Goal: Task Accomplishment & Management: Complete application form

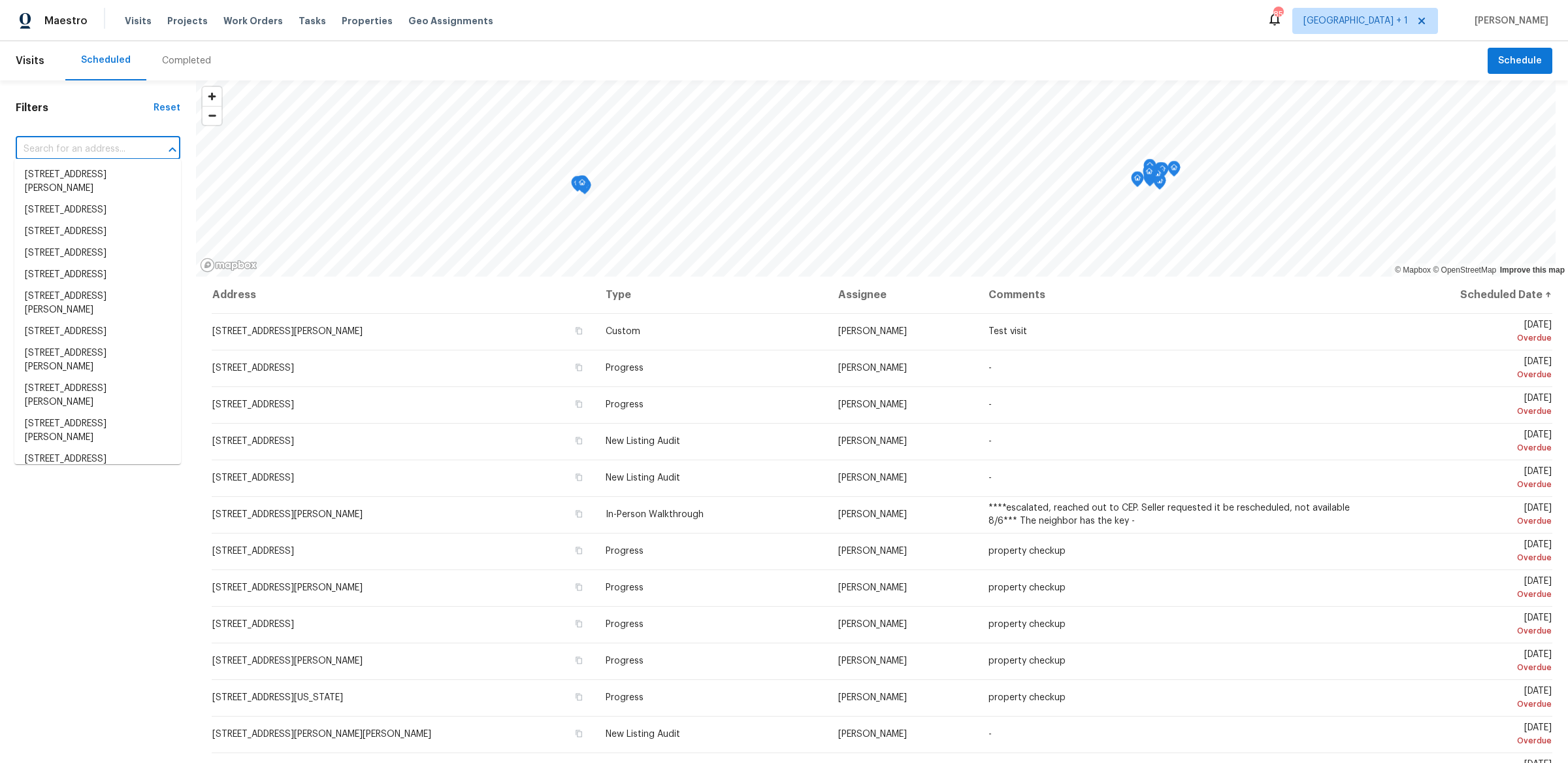
click at [39, 148] on input "text" at bounding box center [79, 149] width 128 height 20
paste input "1376 Cornwall Rd"
type input "1376 Cornwall Rd"
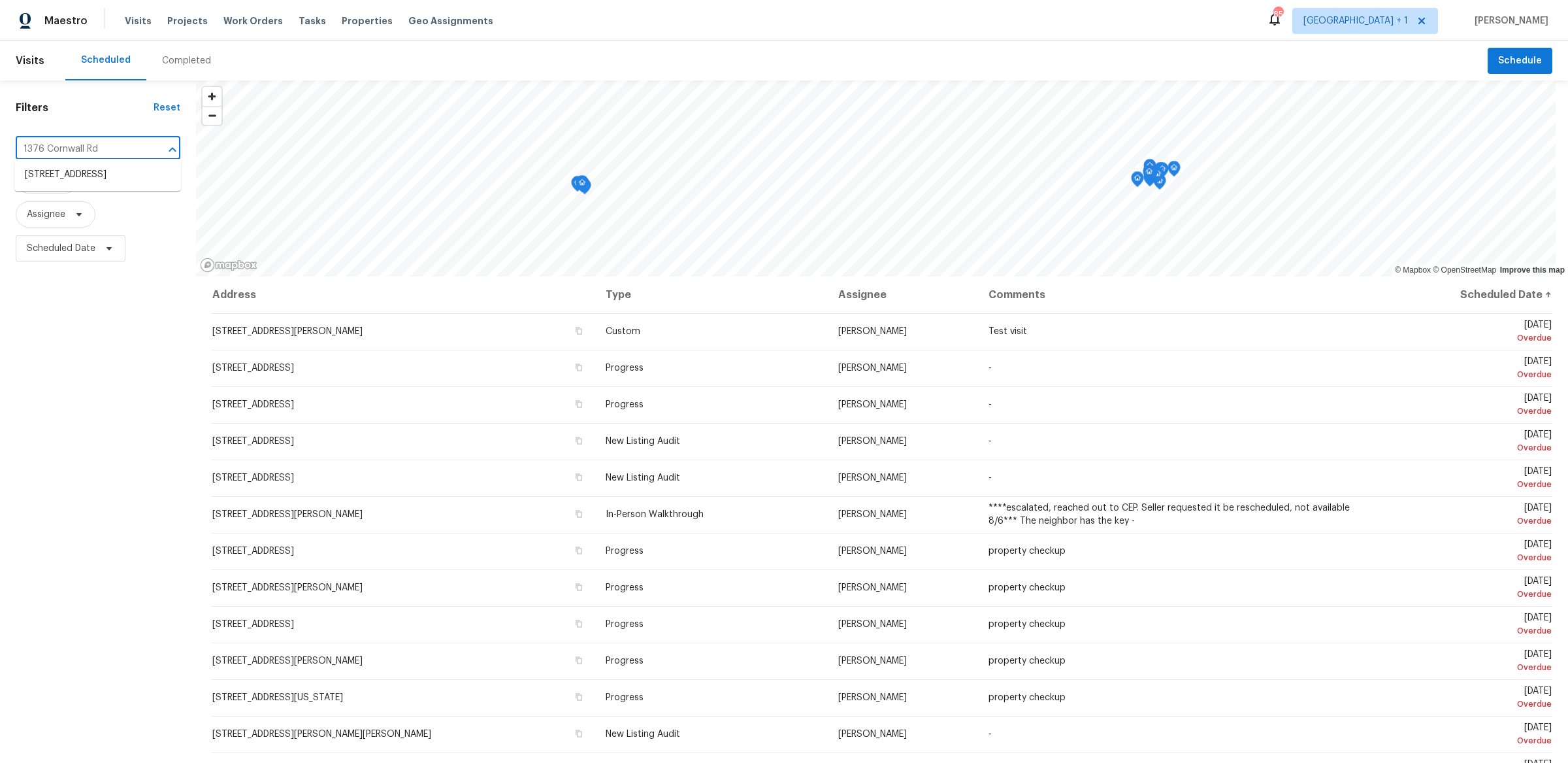
click at [60, 165] on li "[STREET_ADDRESS]" at bounding box center [97, 174] width 167 height 22
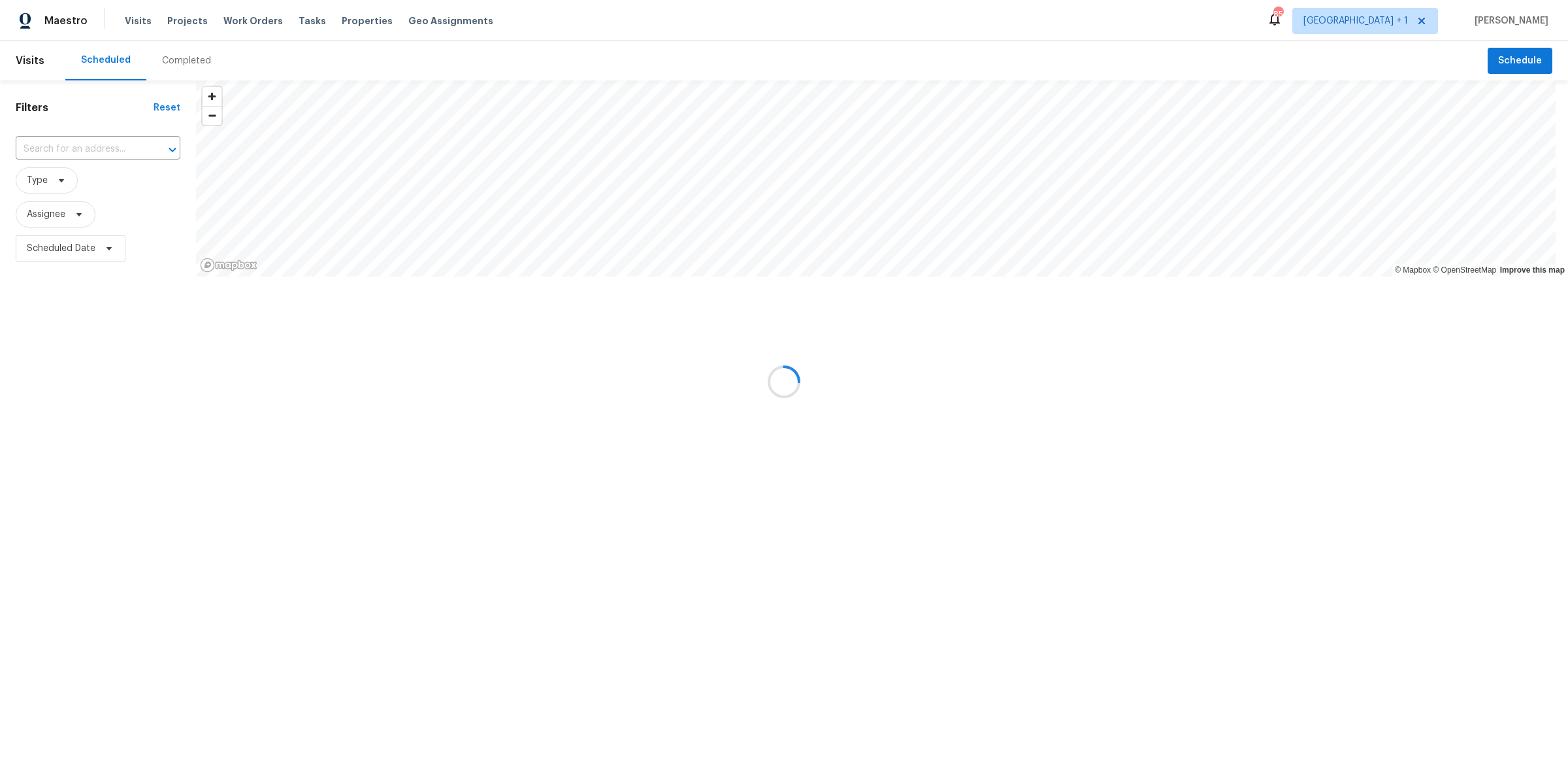
type input "[STREET_ADDRESS]"
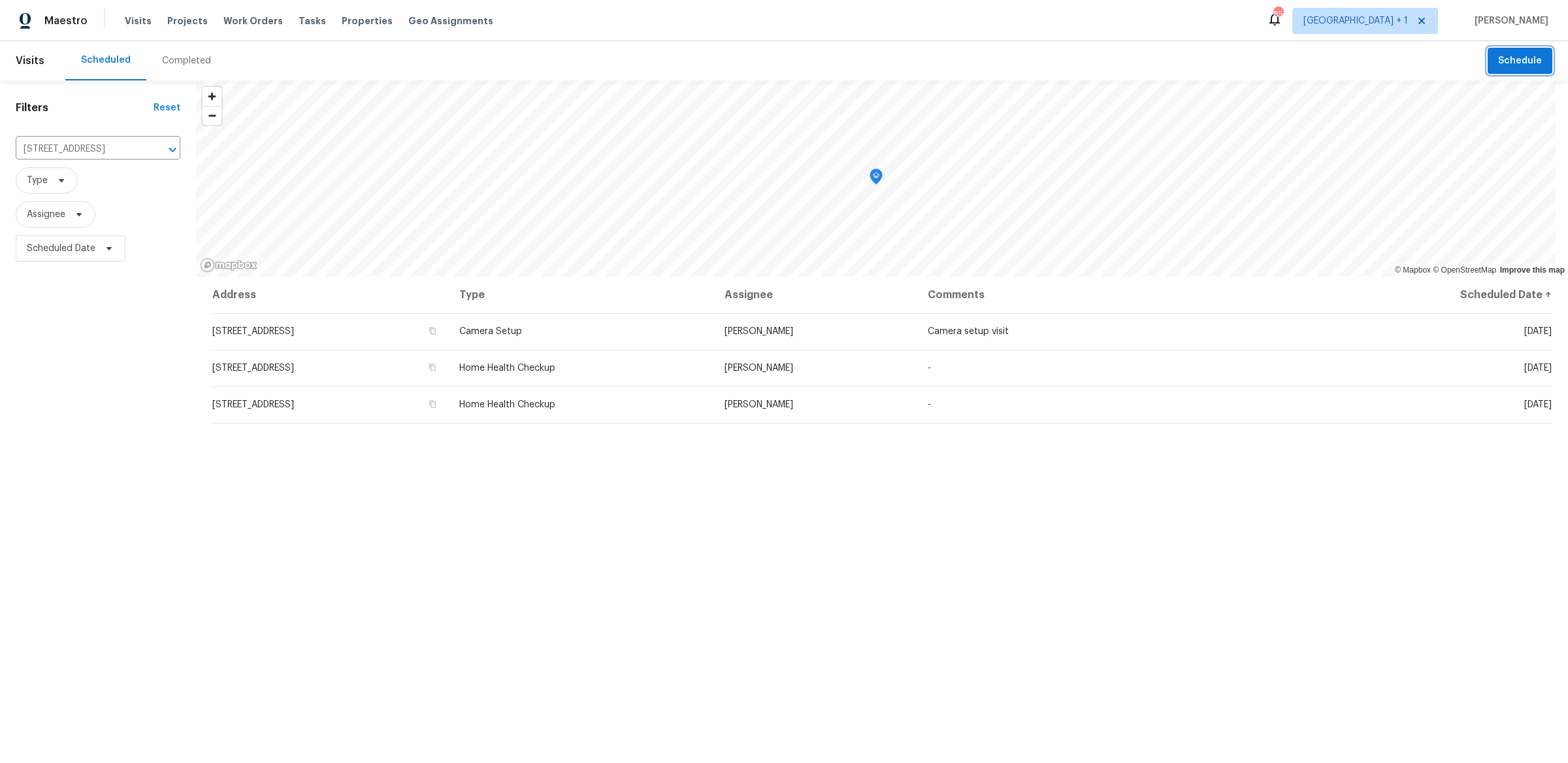
click at [1528, 61] on span "Schedule" at bounding box center [1520, 61] width 43 height 16
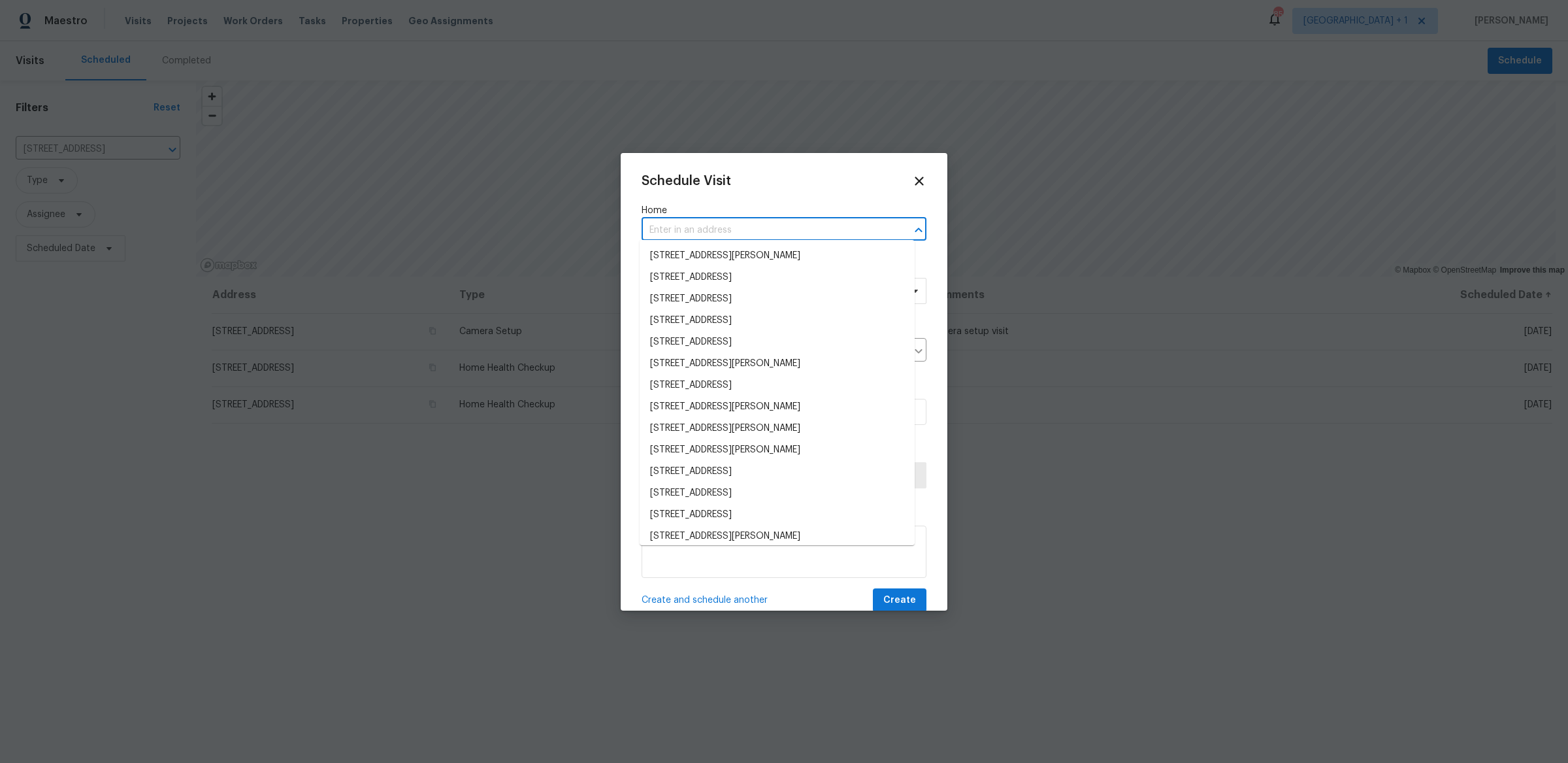
click at [778, 233] on input "text" at bounding box center [766, 230] width 248 height 20
paste input "1376 Cornwall Rd"
type input "1376 Cornwall Rd"
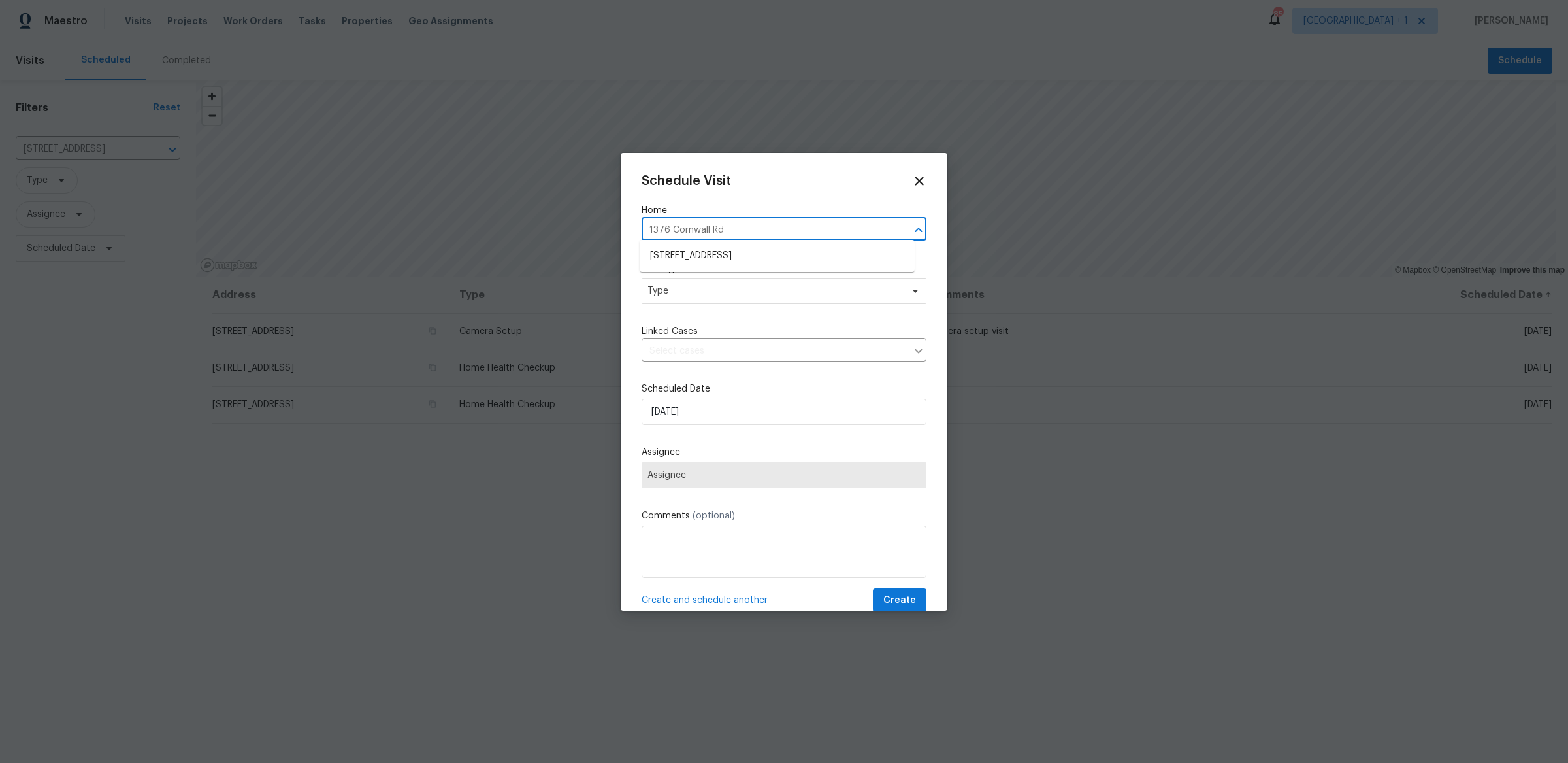
click at [777, 249] on li "[STREET_ADDRESS]" at bounding box center [778, 255] width 275 height 22
click at [719, 346] on input "text" at bounding box center [766, 351] width 248 height 20
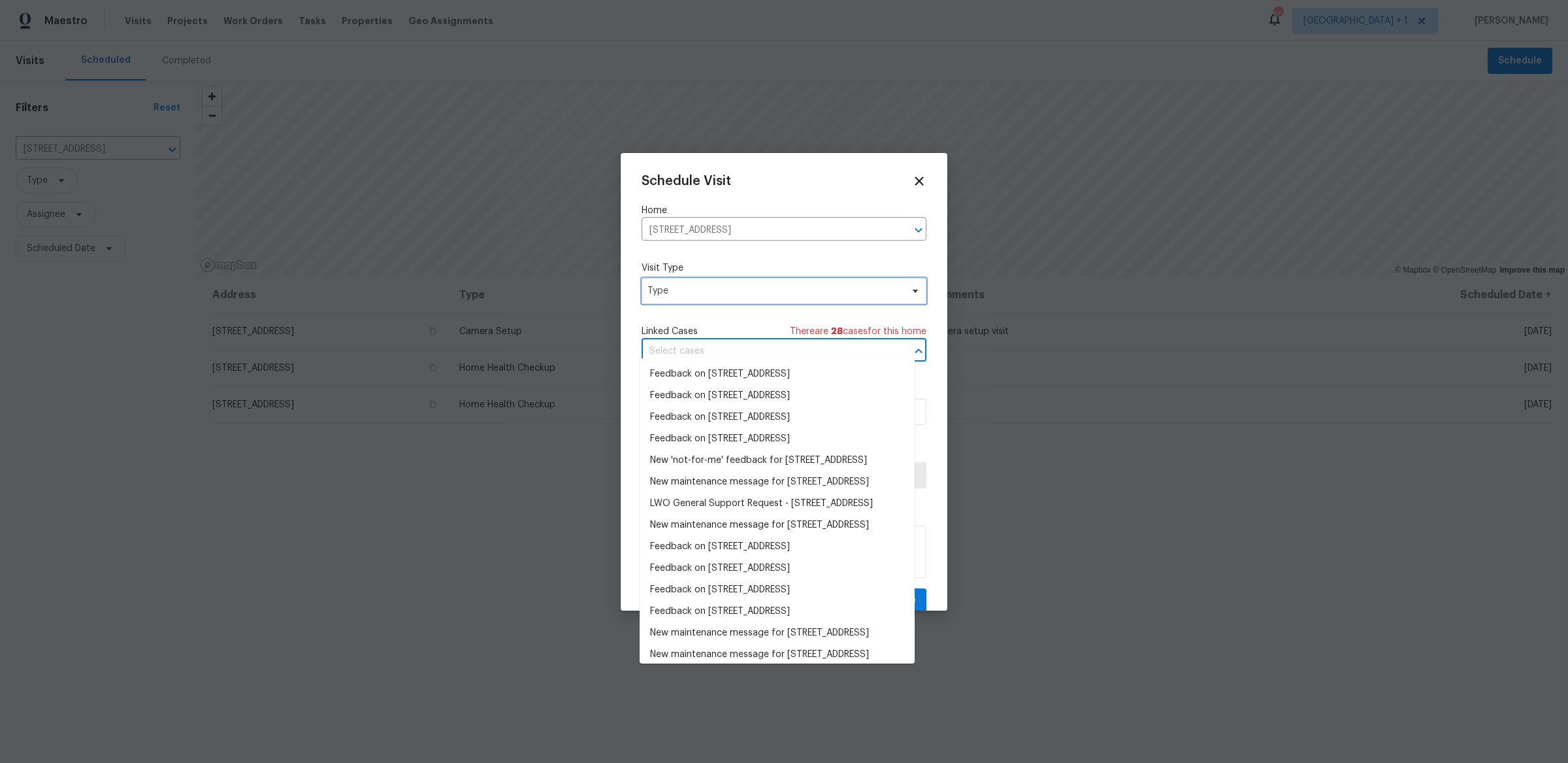
click at [717, 291] on span "Type" at bounding box center [775, 291] width 254 height 13
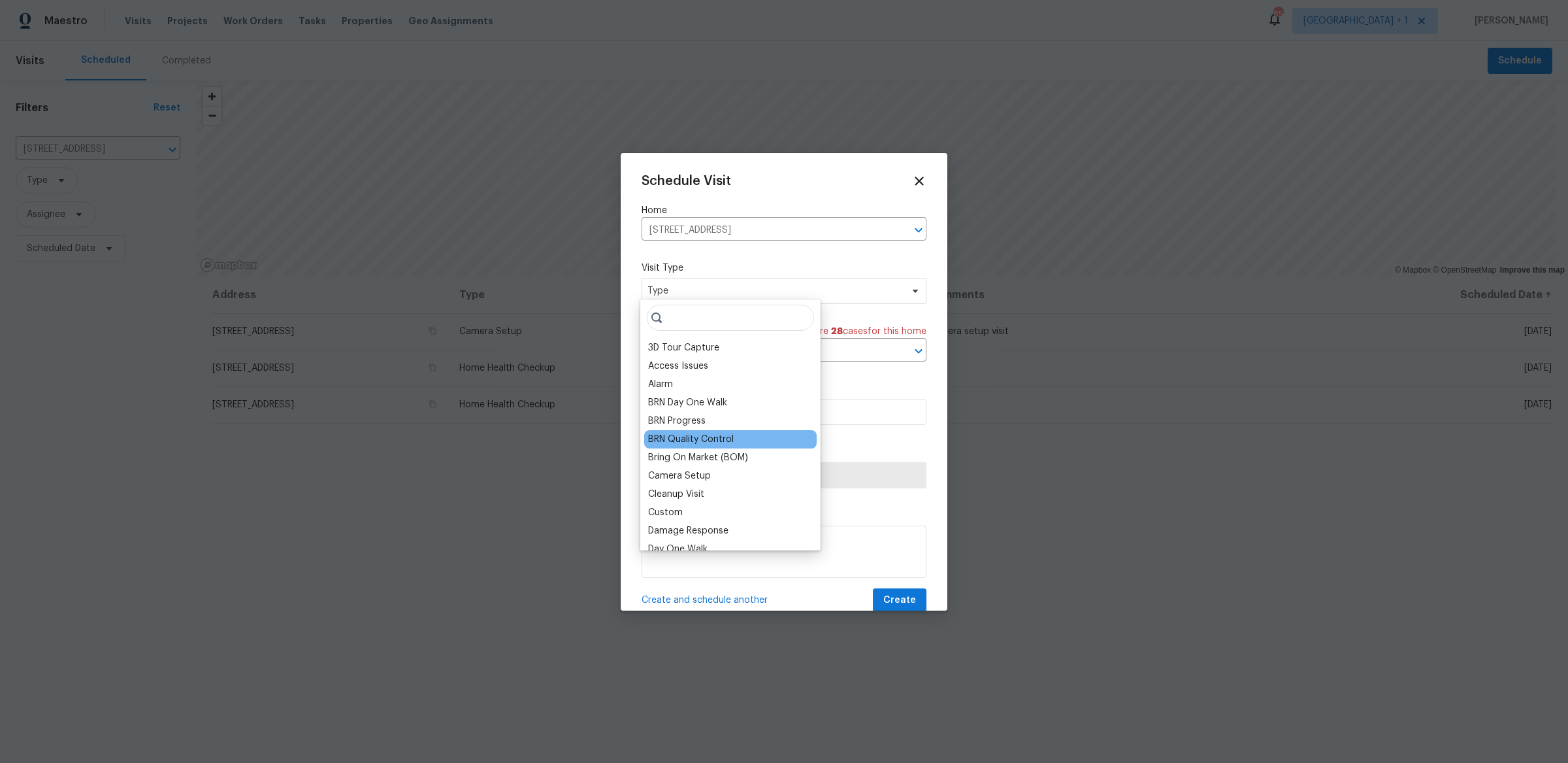
scroll to position [1083, 0]
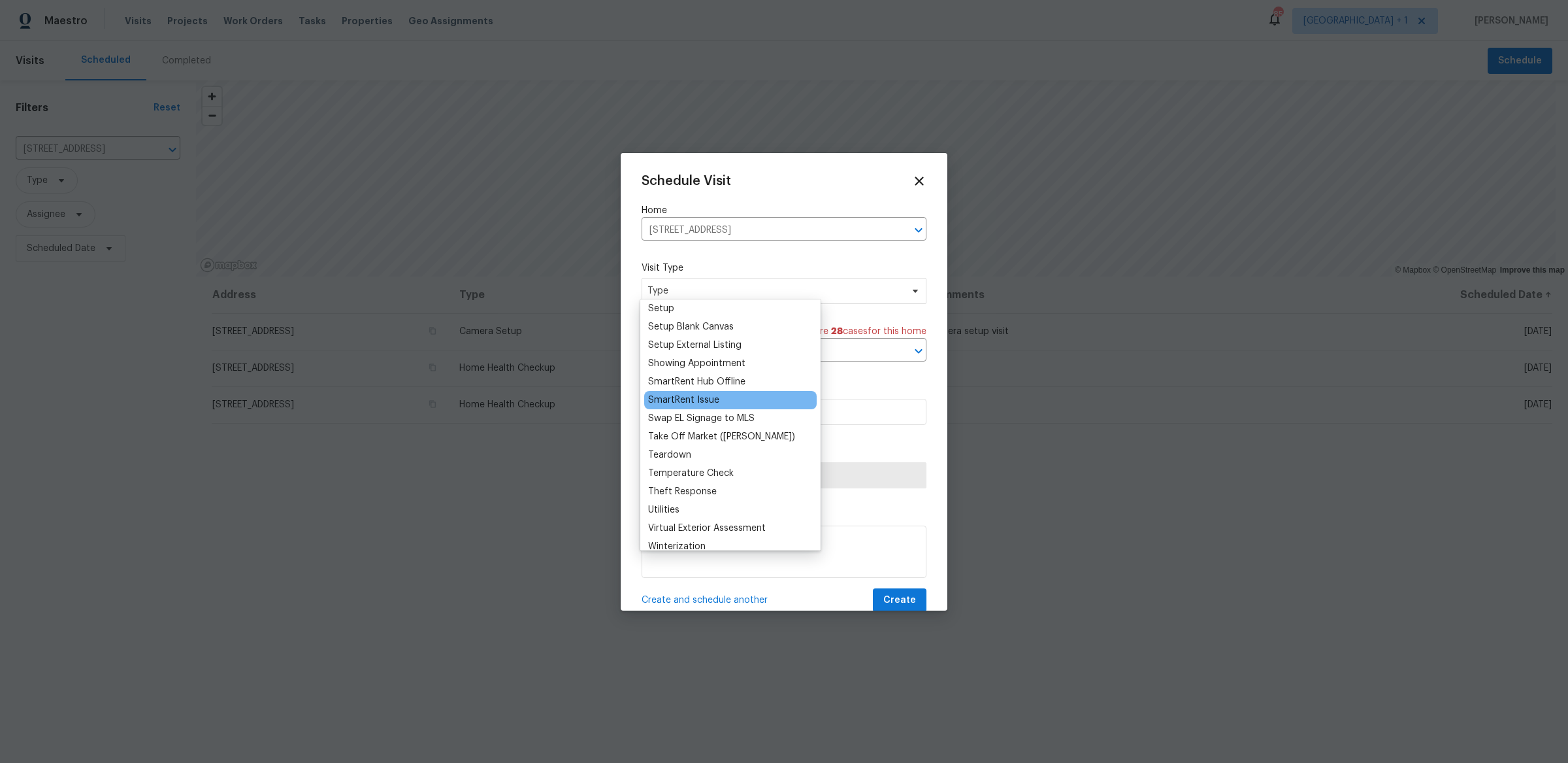
click at [707, 394] on div "SmartRent Issue" at bounding box center [683, 400] width 71 height 13
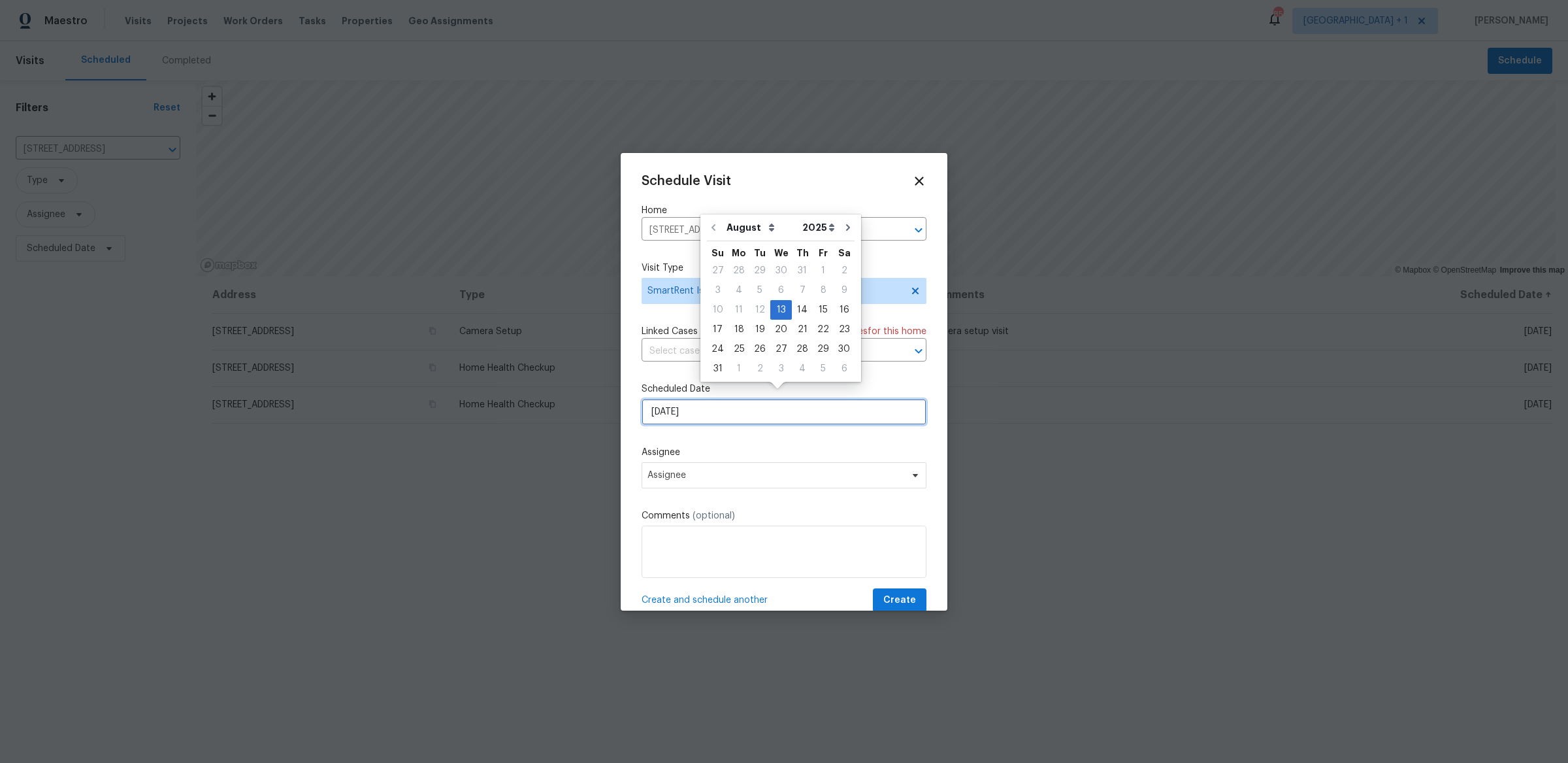
click at [698, 399] on input "[DATE]" at bounding box center [784, 412] width 285 height 26
click at [794, 311] on div "14" at bounding box center [802, 310] width 21 height 18
type input "[DATE]"
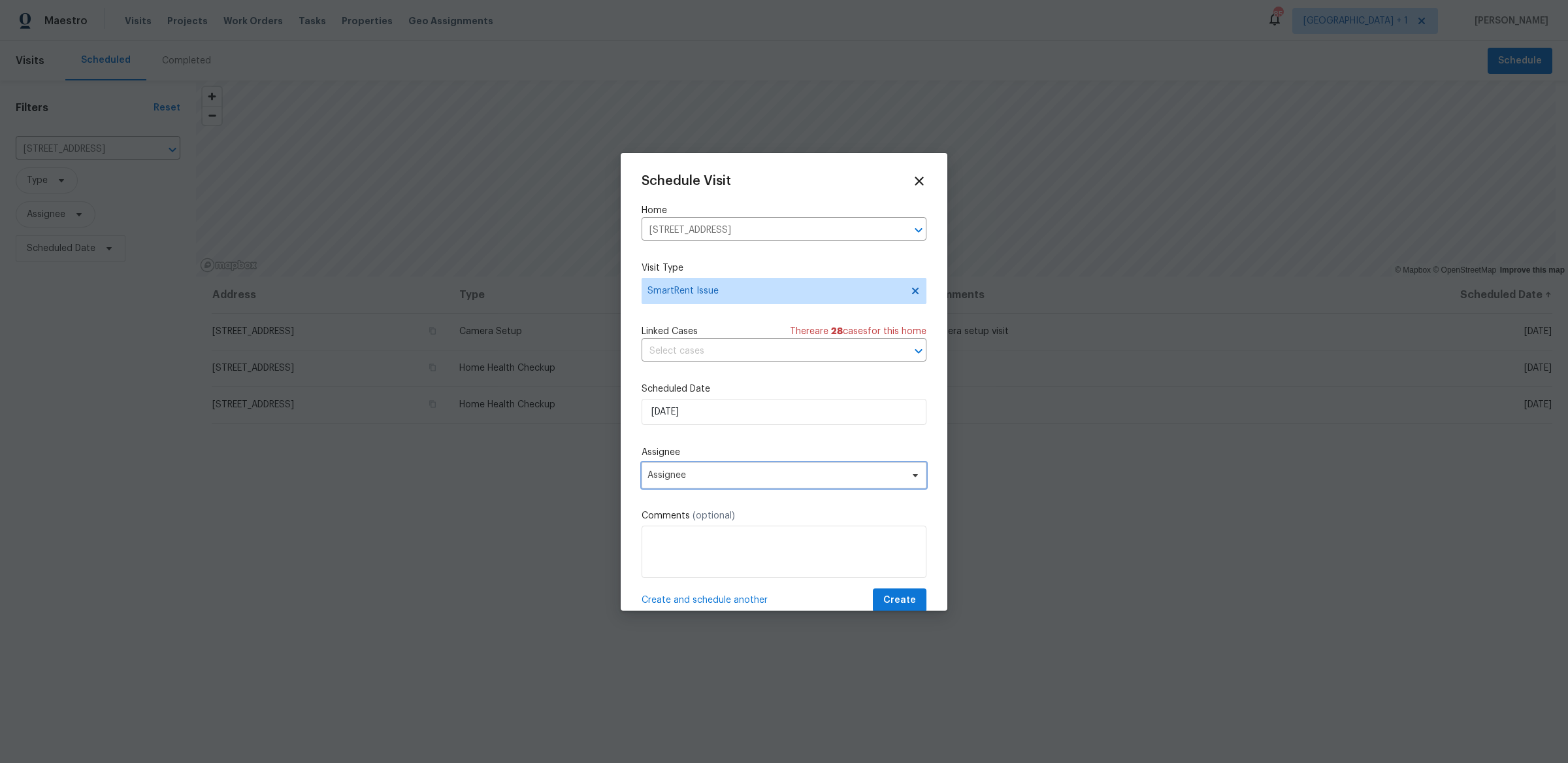
click at [708, 470] on span "Assignee" at bounding box center [775, 475] width 256 height 10
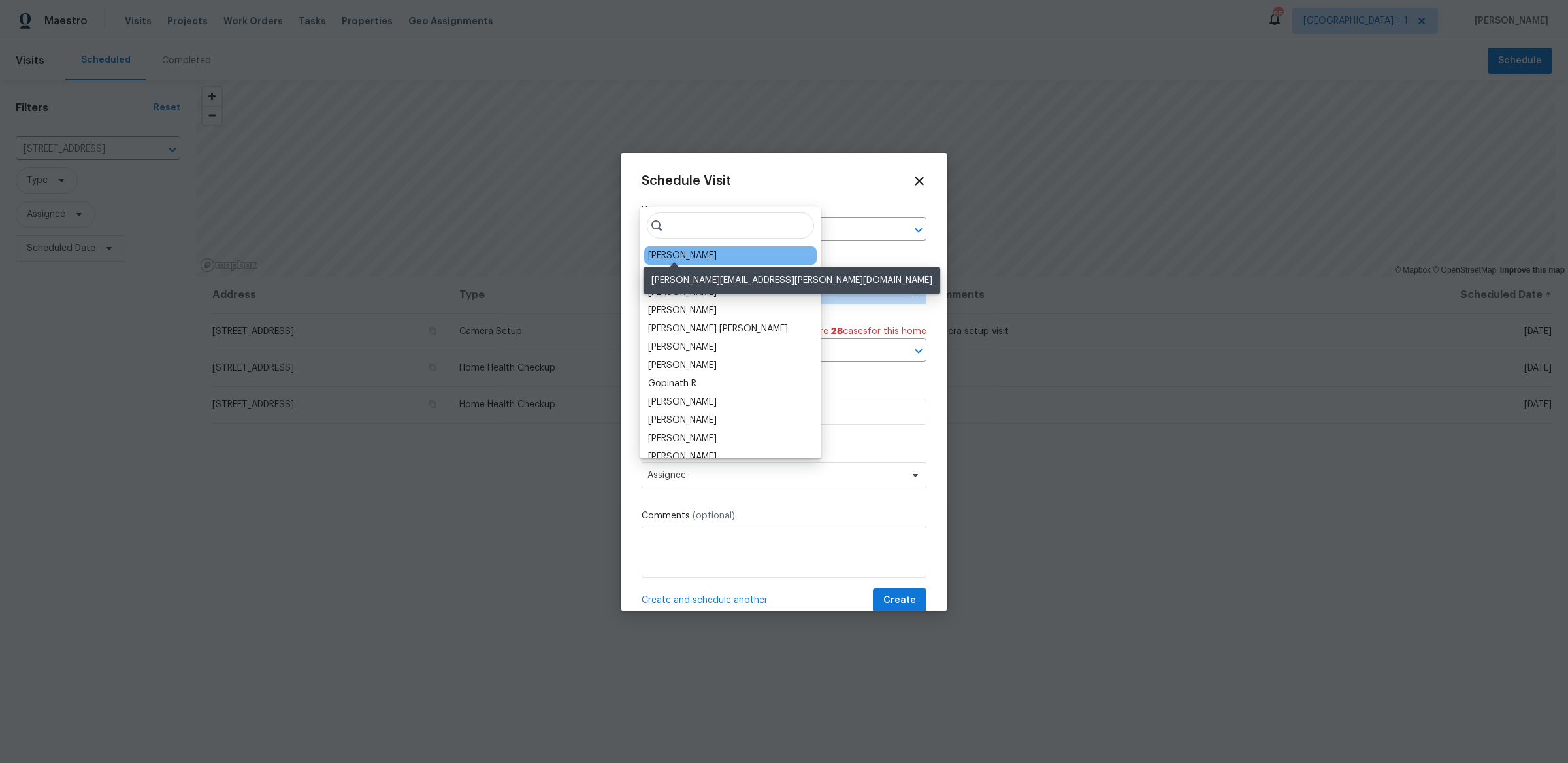
click at [700, 249] on div "[PERSON_NAME]" at bounding box center [683, 255] width 69 height 13
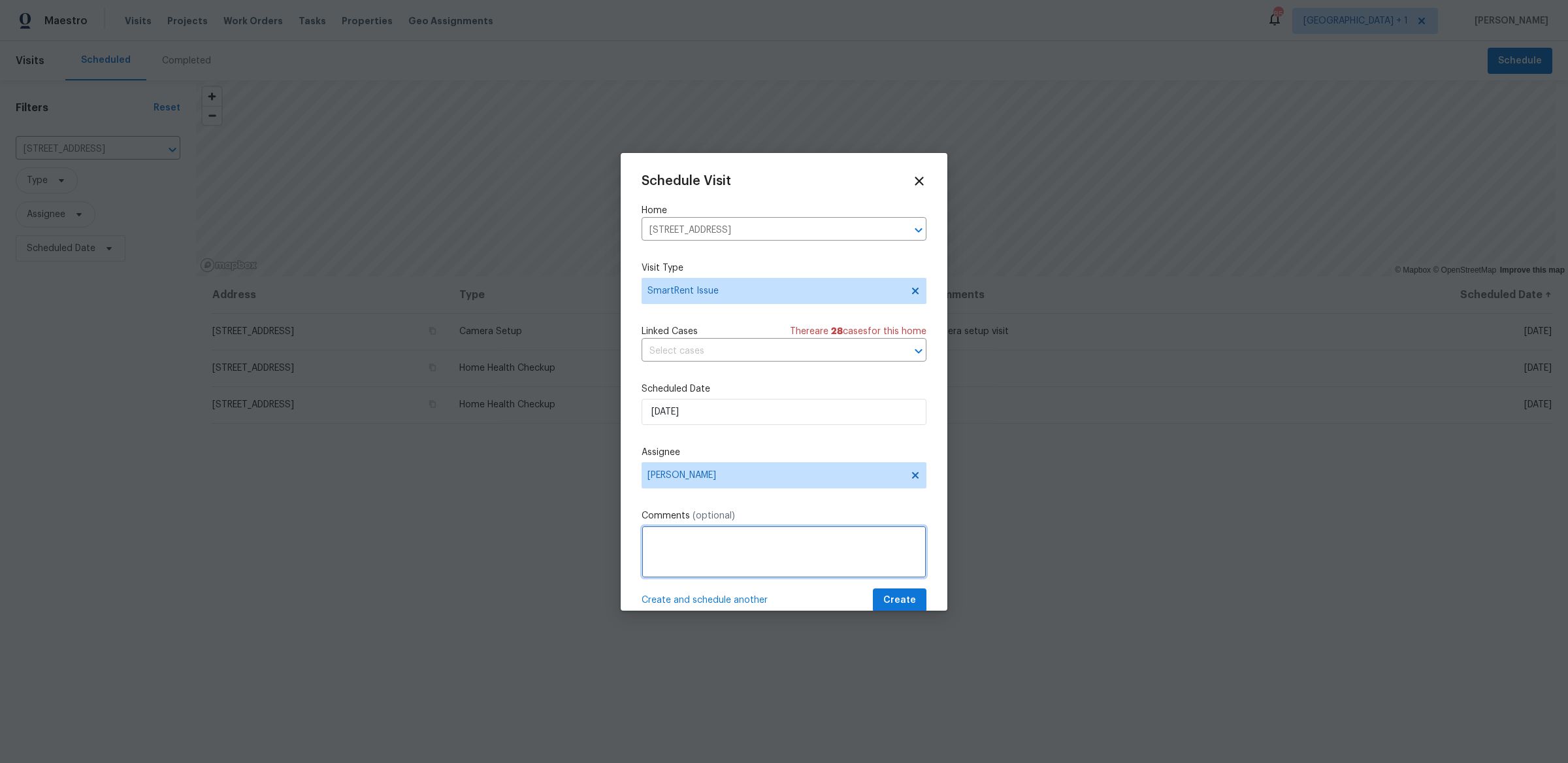
click at [785, 541] on textarea at bounding box center [784, 552] width 285 height 52
paste textarea "It looks like some sensors are offline (Front Motion Sensor, Back Motion Sensor…"
drag, startPoint x: 805, startPoint y: 525, endPoint x: 733, endPoint y: 538, distance: 73.2
click at [733, 538] on textarea "It looks like some sensors are offline (Front Motion Sensor, Back Motion Sensor…" at bounding box center [784, 552] width 285 height 52
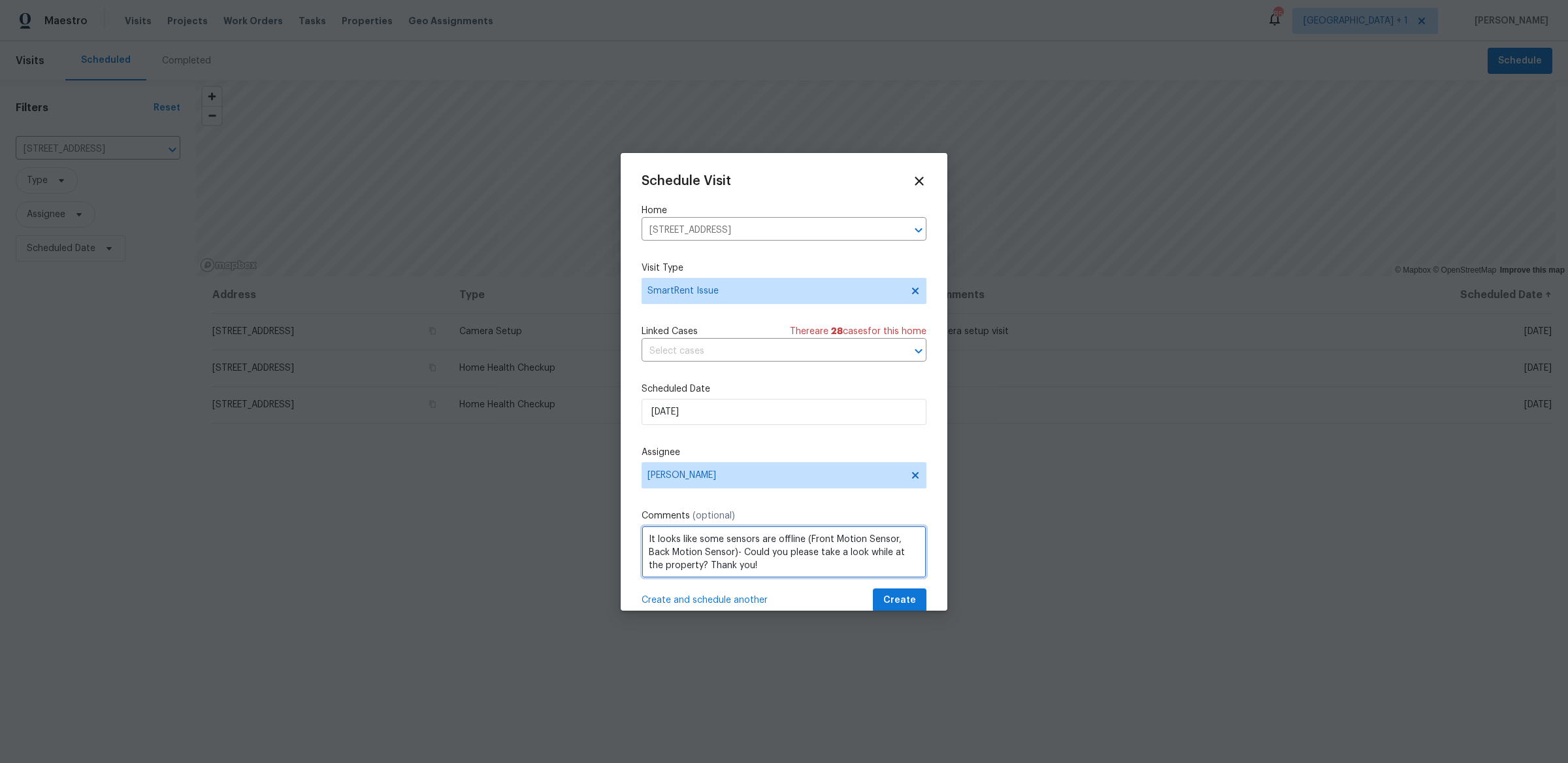
paste textarea "Additional Motion Sensor - 1"
paste textarea "Contact Sensor - 1"
type textarea "It looks like some sensors are offline (Additional Motion Sensor - 1, Contact S…"
click at [889, 592] on span "Create" at bounding box center [900, 601] width 33 height 16
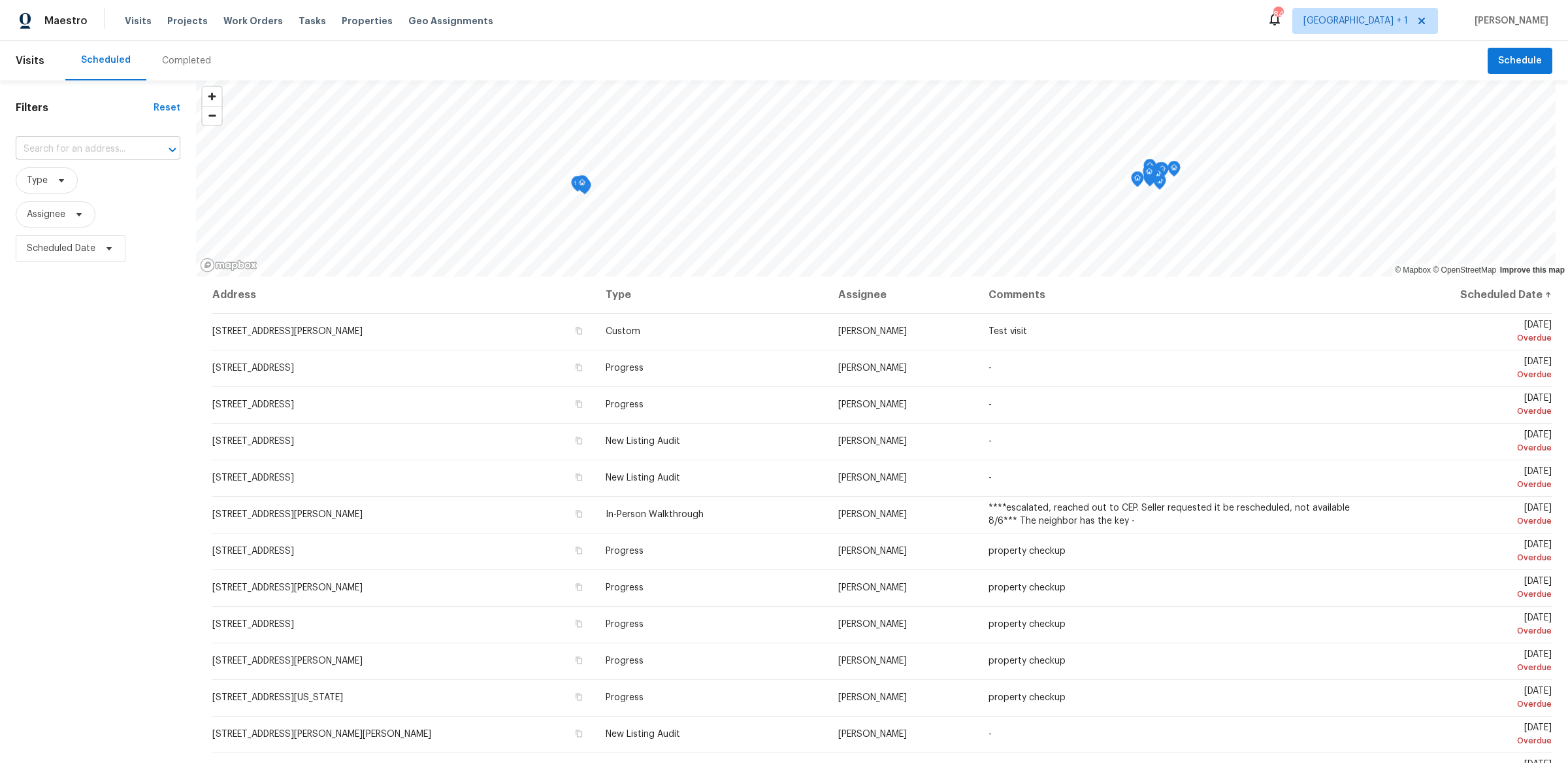
click at [128, 139] on input "text" at bounding box center [79, 149] width 128 height 20
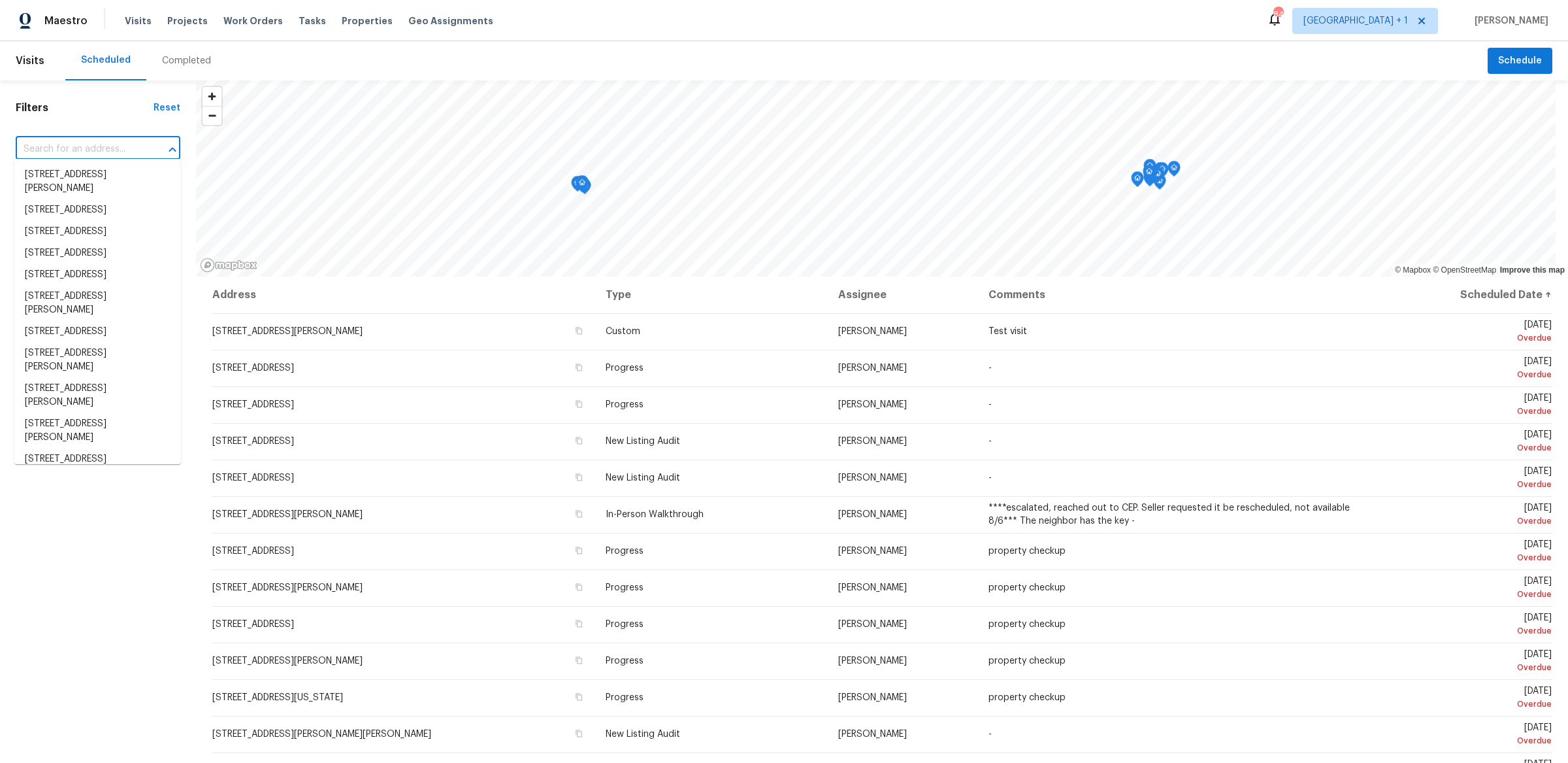
type input "v"
paste input "1376 Cornwall Rd"
type input "1376 Cornwall Rd"
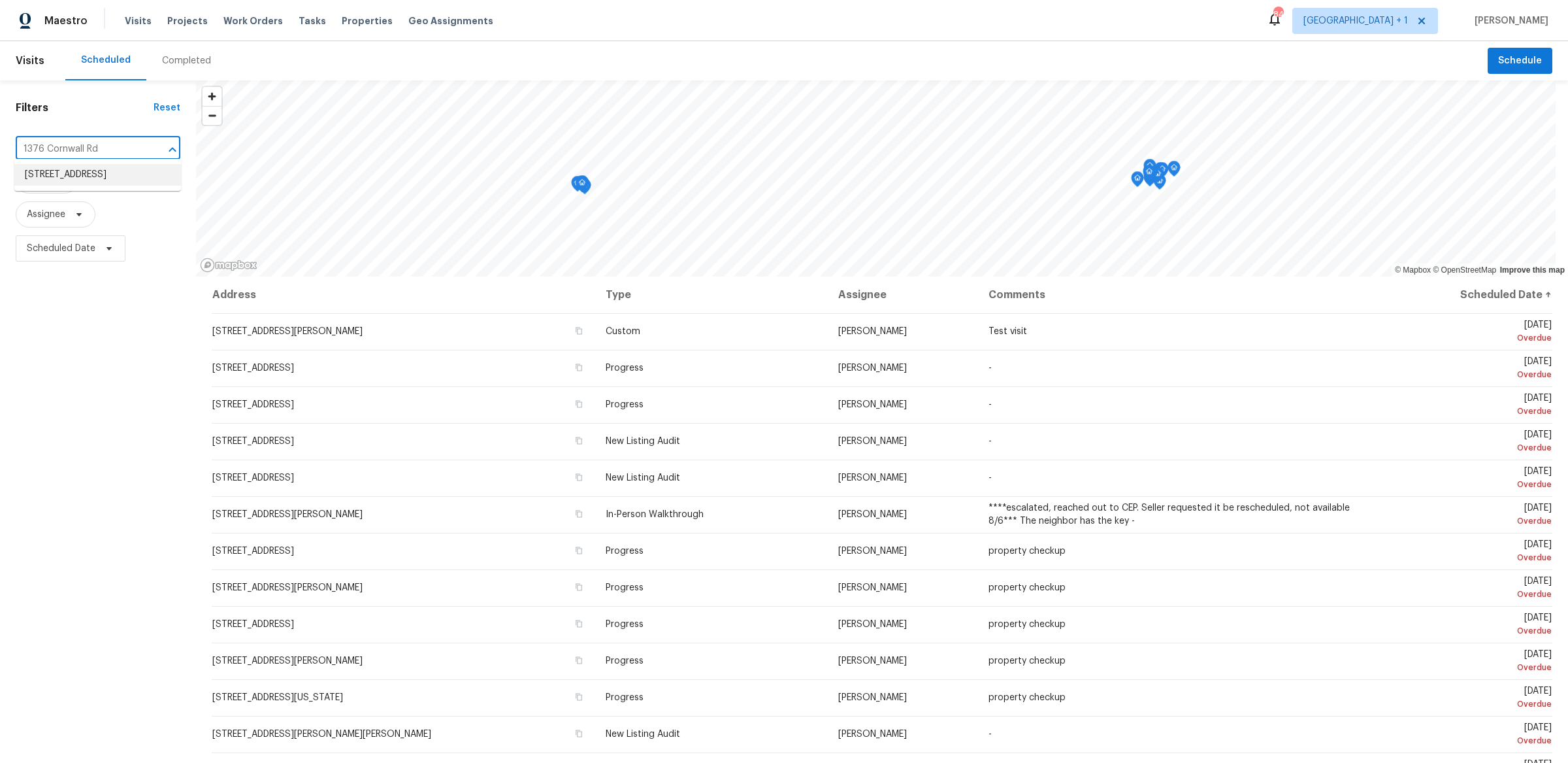
click at [112, 180] on li "[STREET_ADDRESS]" at bounding box center [97, 174] width 167 height 22
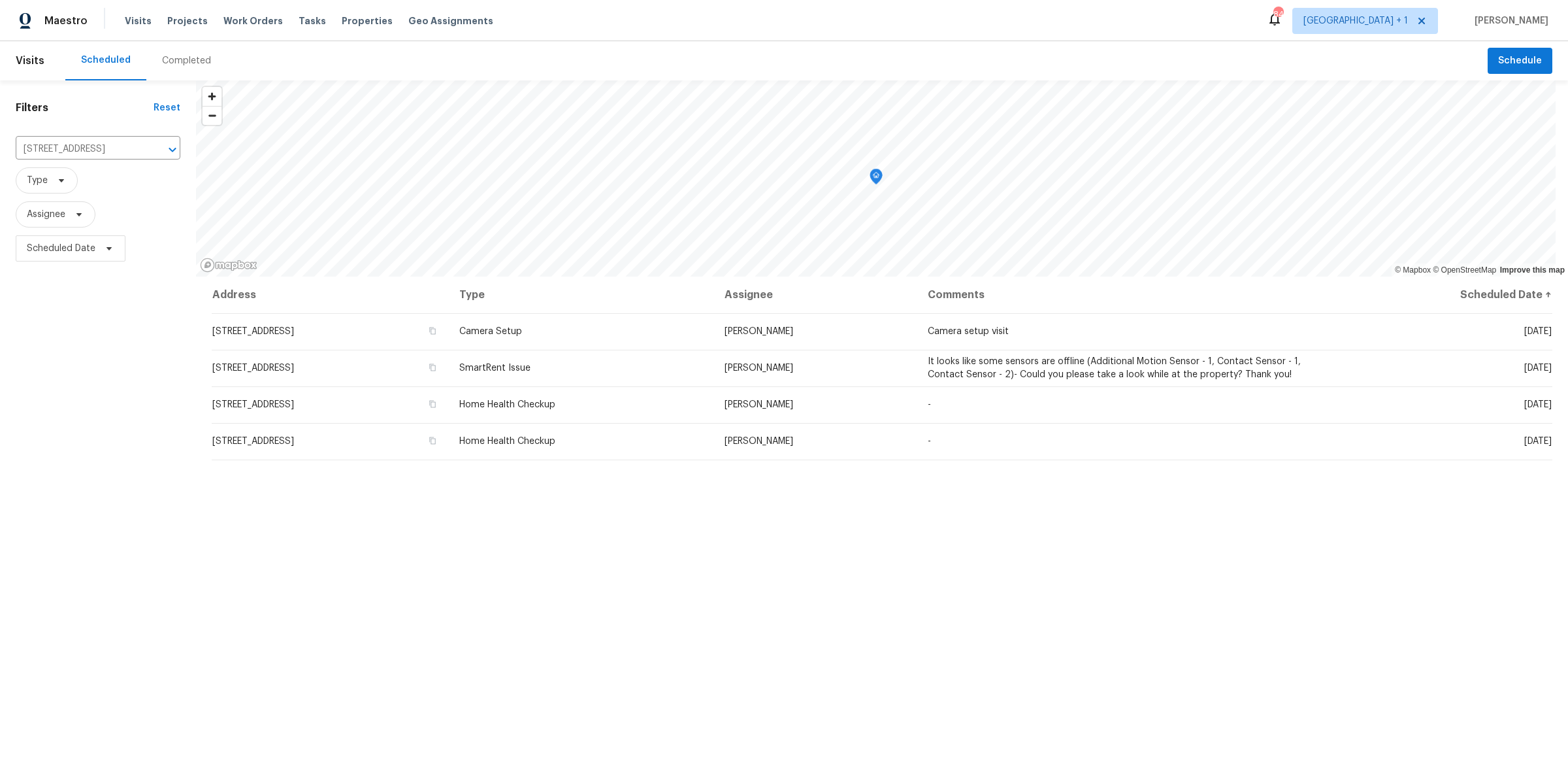
click at [1513, 77] on header "Visits Scheduled Completed Schedule" at bounding box center [784, 61] width 1568 height 39
click at [1511, 64] on span "Schedule" at bounding box center [1520, 61] width 43 height 16
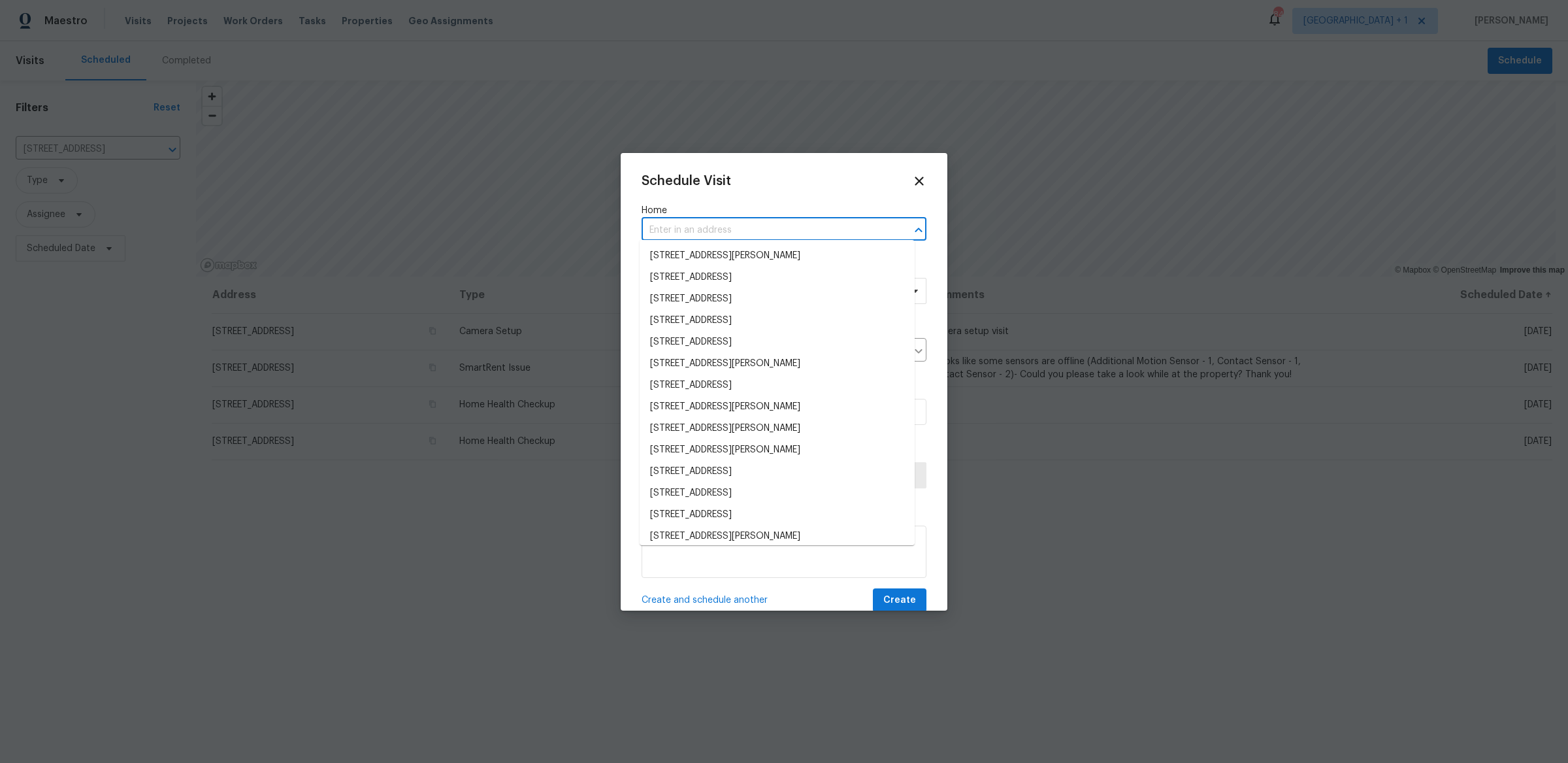
click at [690, 230] on input "text" at bounding box center [766, 230] width 248 height 20
paste input "1376 Cornwall Rd"
type input "1376 Cornwall Rd"
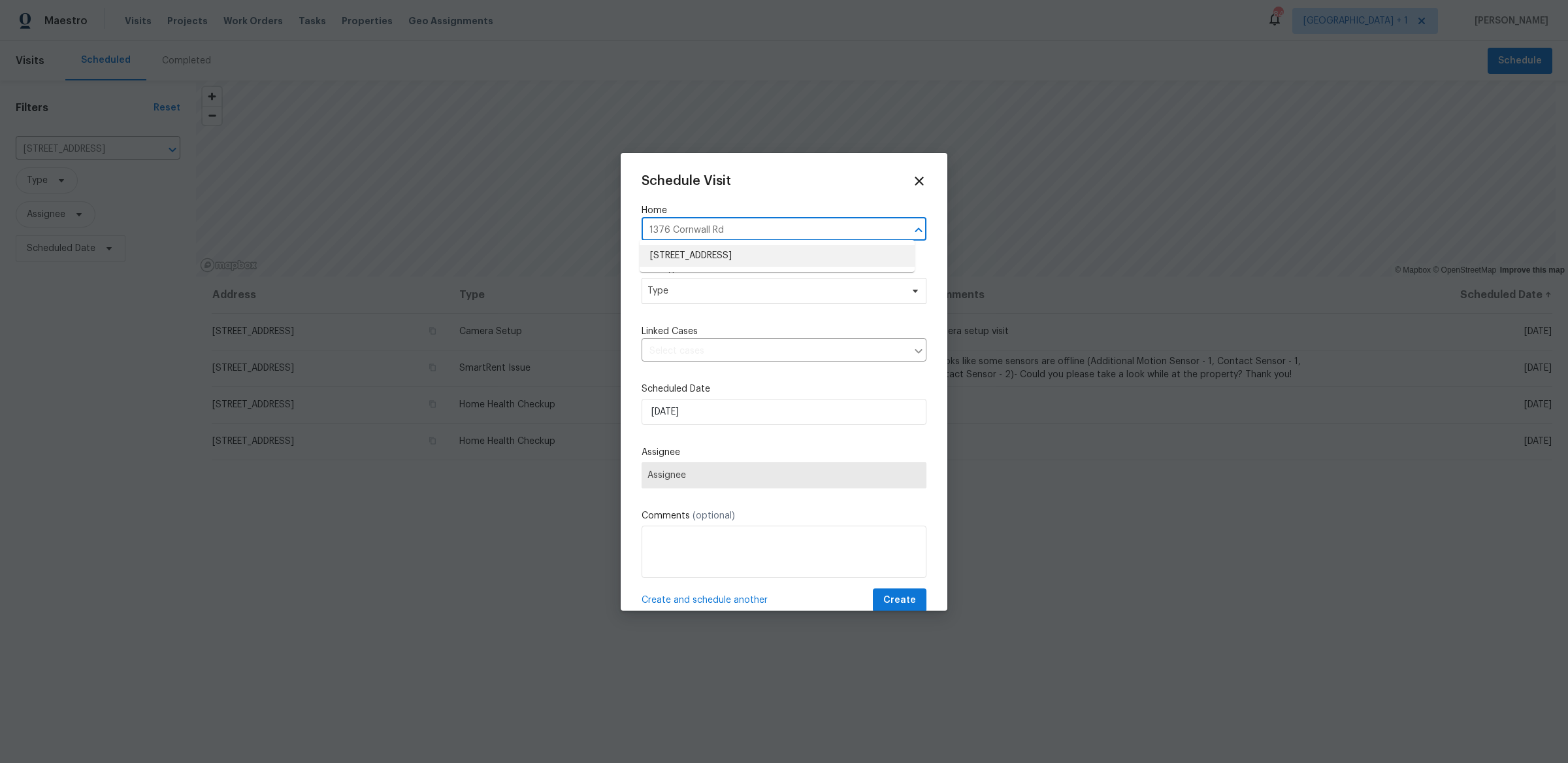
click at [695, 253] on li "[STREET_ADDRESS]" at bounding box center [778, 255] width 275 height 22
click at [688, 301] on div "Schedule Visit Home 1376 Cornwall Rd, Decatur, GA 30032 ​ Visit Type Type Linke…" at bounding box center [784, 393] width 285 height 439
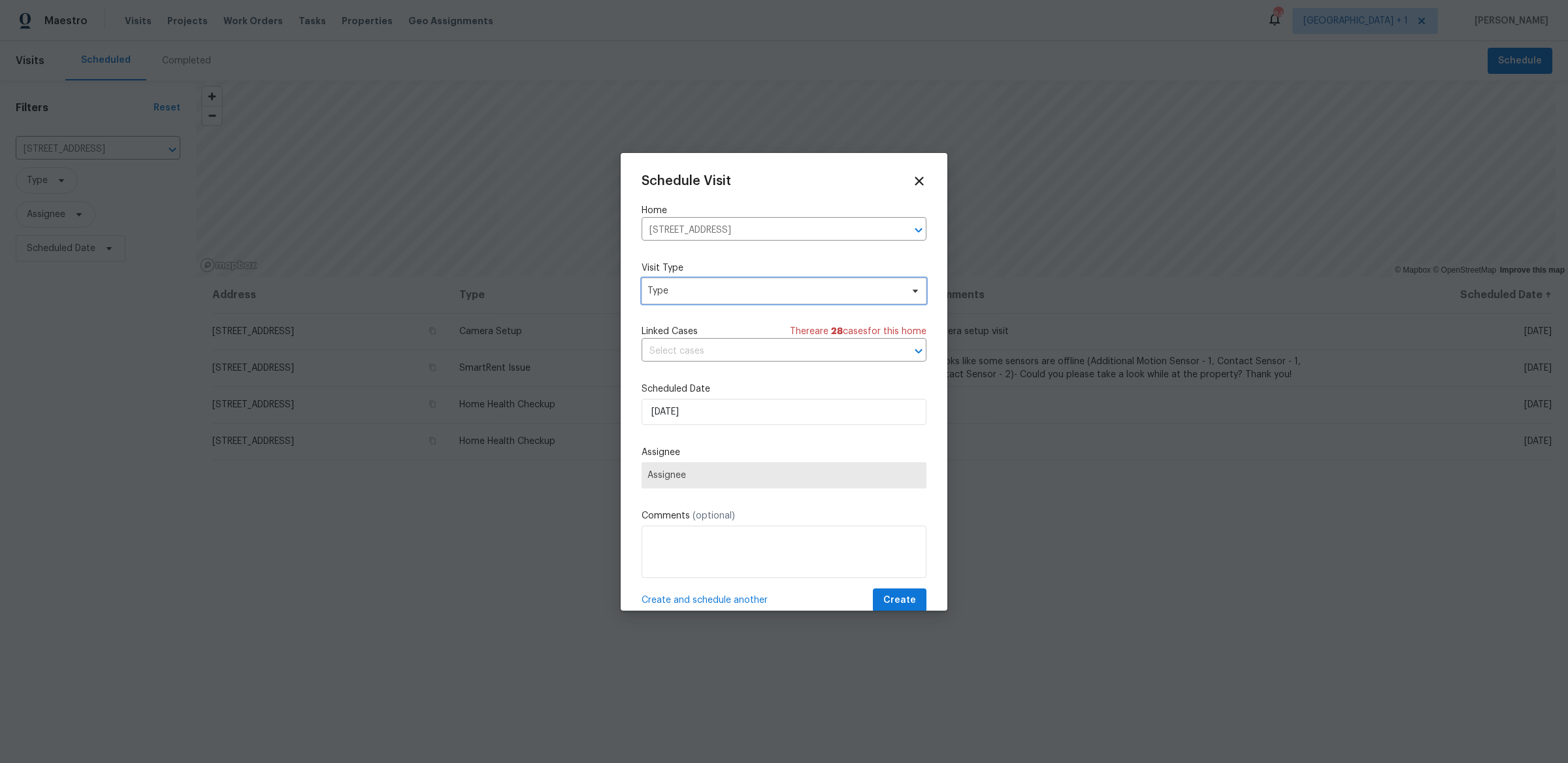
click at [688, 289] on span "Type" at bounding box center [775, 291] width 254 height 13
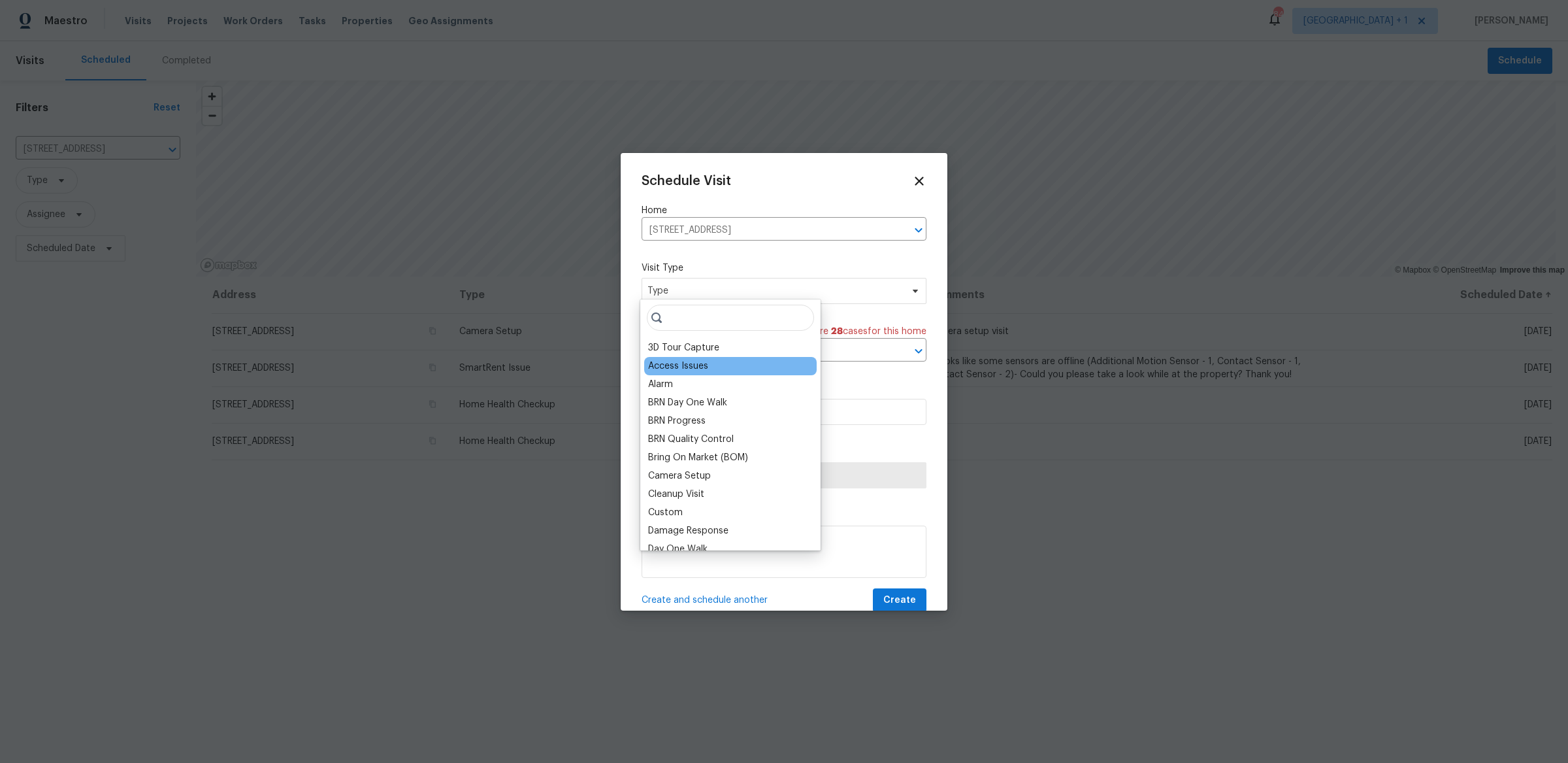
click at [688, 359] on div "Access Issues" at bounding box center [678, 365] width 60 height 13
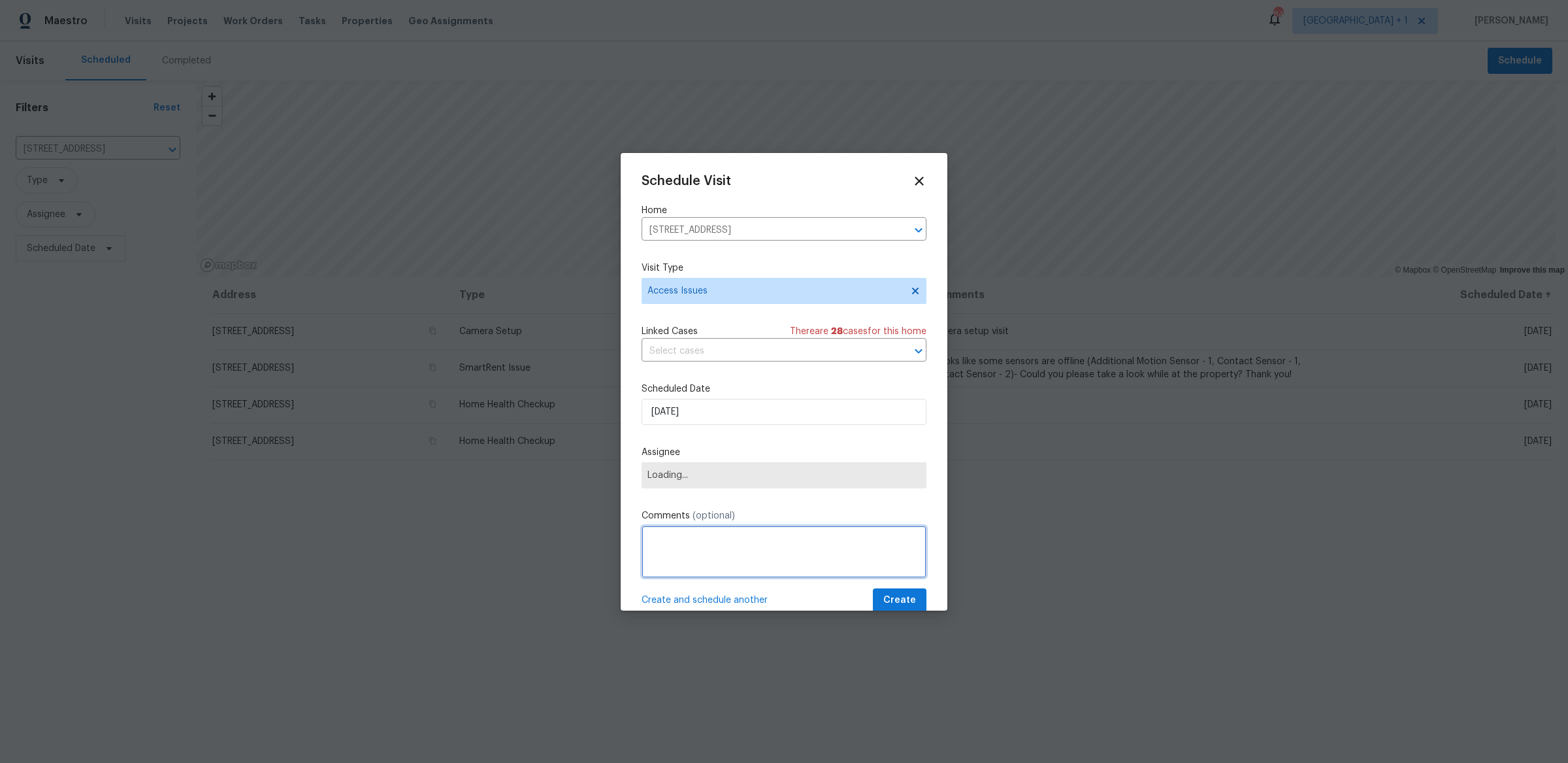
click at [730, 533] on textarea at bounding box center [784, 552] width 285 height 52
type textarea "l"
type textarea "Lockbox is missing from the home and is not accessible"
click at [641, 466] on span "Assignee" at bounding box center [784, 475] width 285 height 26
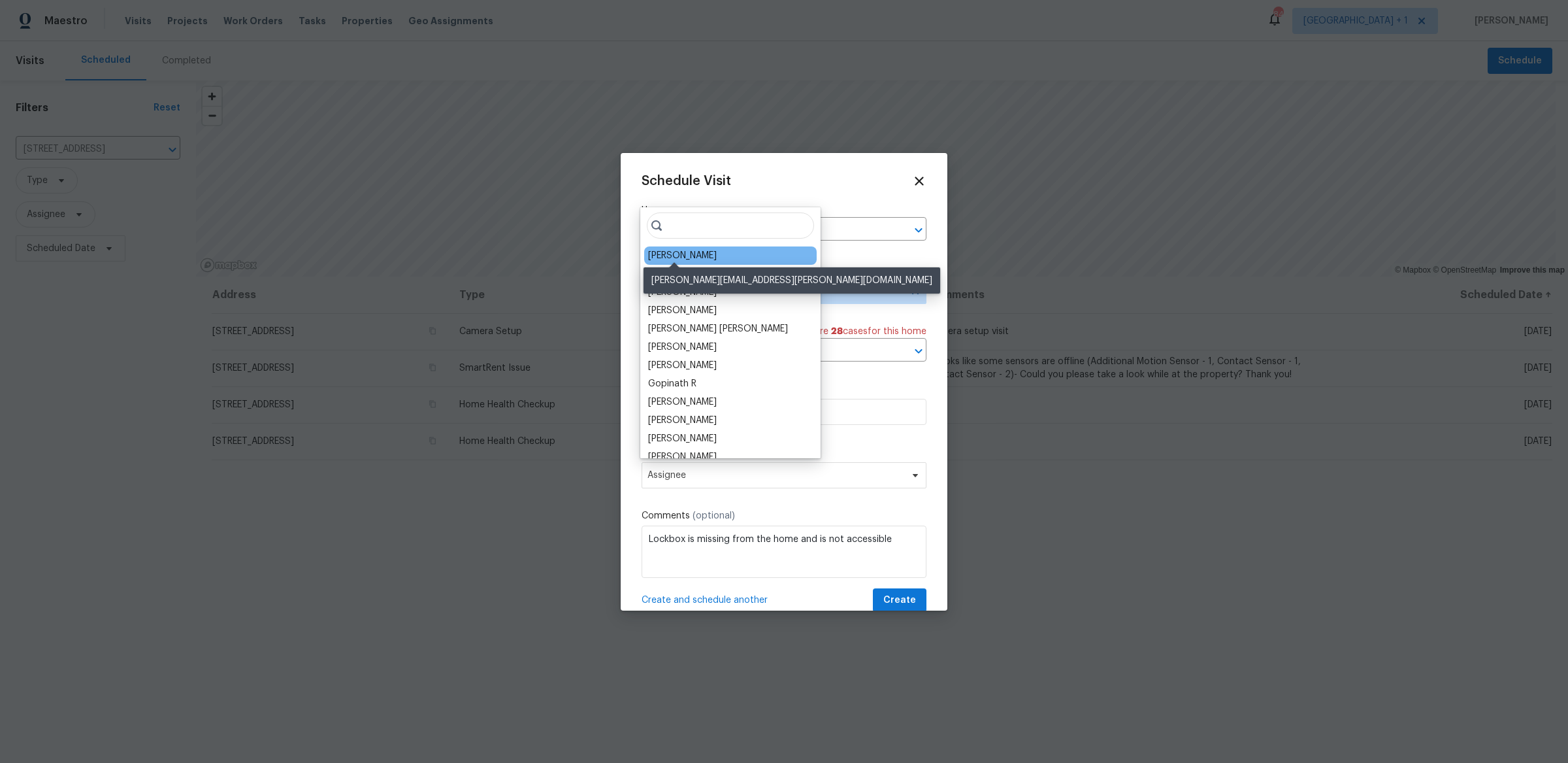
click at [694, 255] on div "[PERSON_NAME]" at bounding box center [683, 255] width 69 height 13
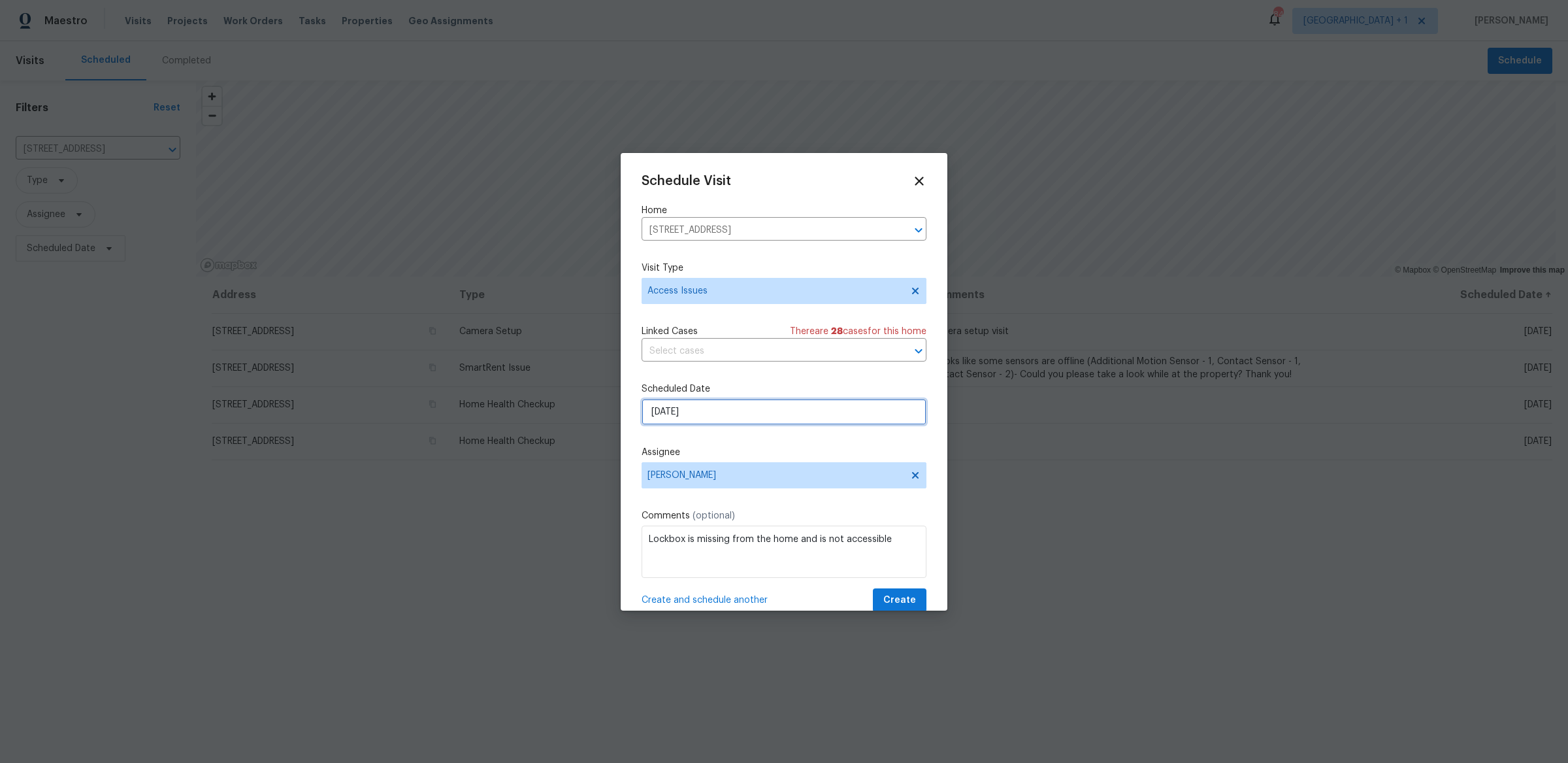
click at [694, 399] on input "[DATE]" at bounding box center [784, 412] width 285 height 26
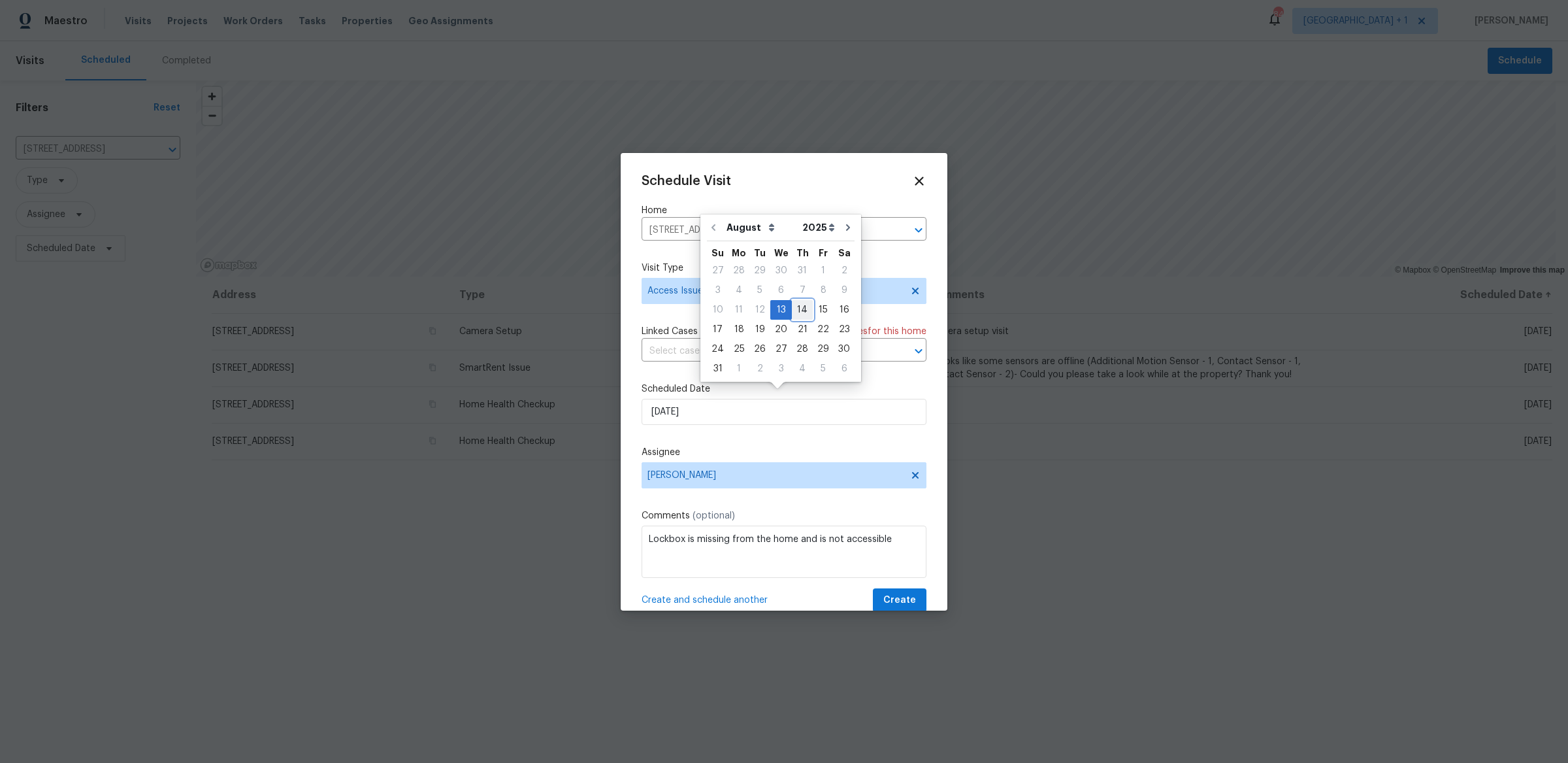
click at [802, 308] on div "14" at bounding box center [802, 310] width 21 height 18
type input "[DATE]"
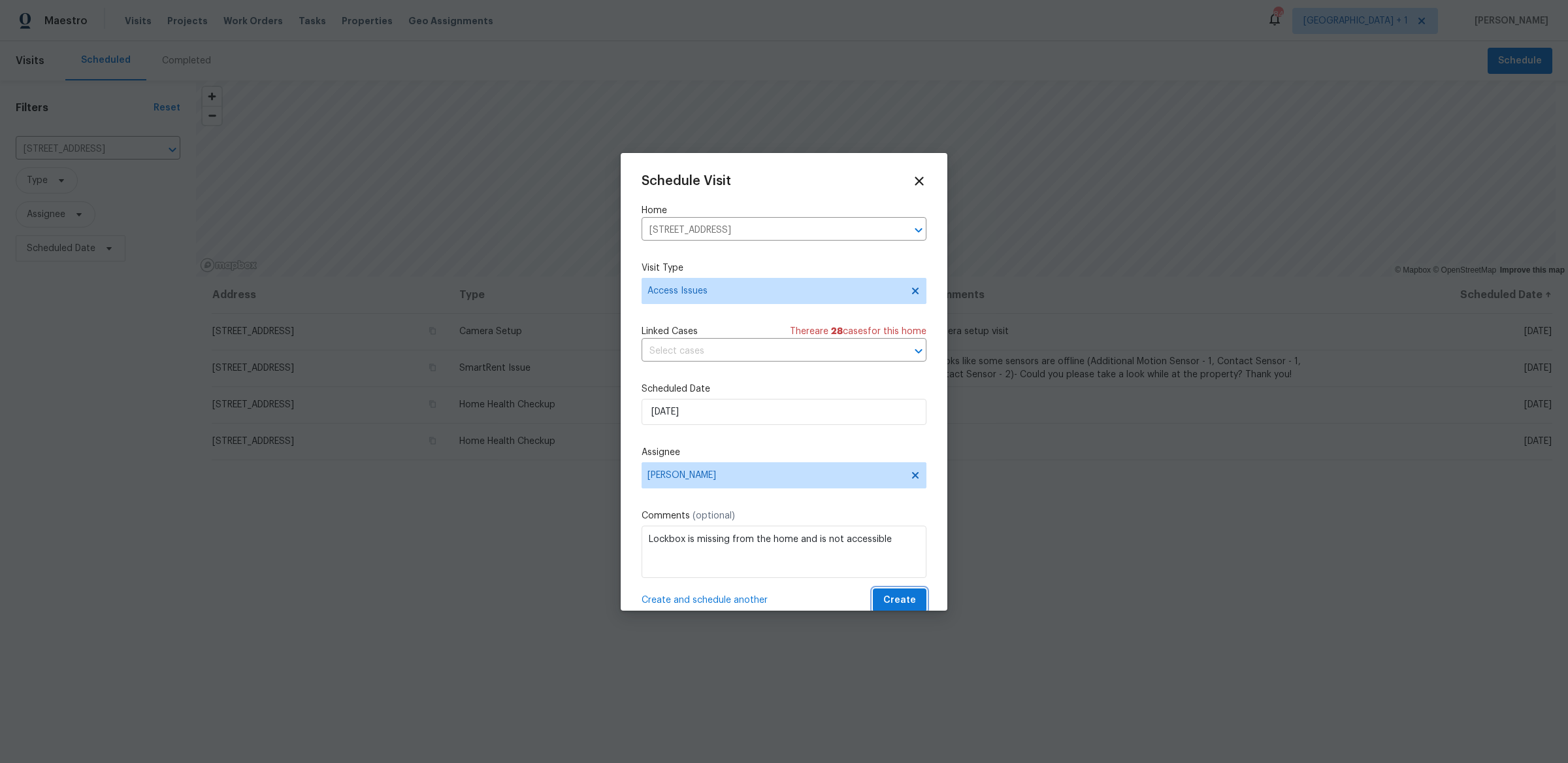
click at [897, 592] on span "Create" at bounding box center [900, 601] width 33 height 16
